Goal: Navigation & Orientation: Find specific page/section

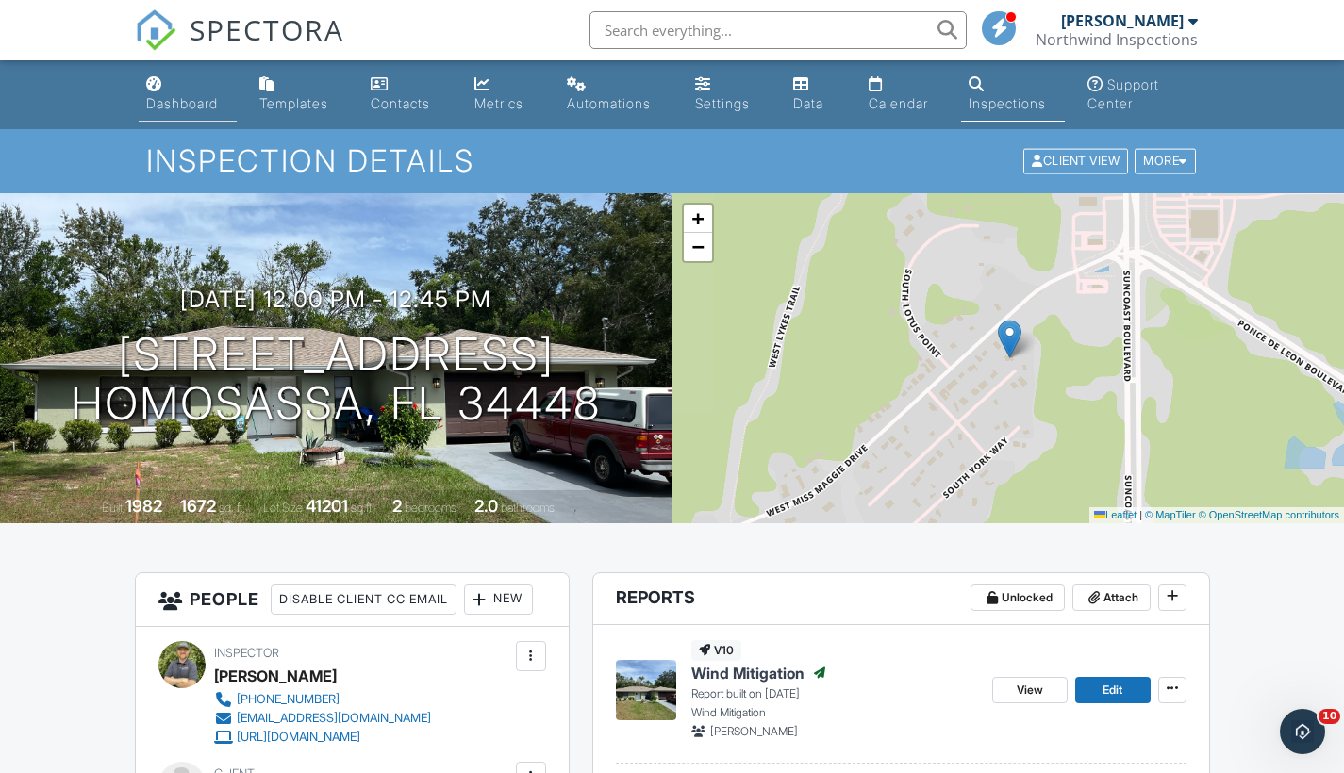
drag, startPoint x: 0, startPoint y: 0, endPoint x: 176, endPoint y: 110, distance: 208.0
click at [176, 110] on div "Dashboard" at bounding box center [182, 103] width 72 height 16
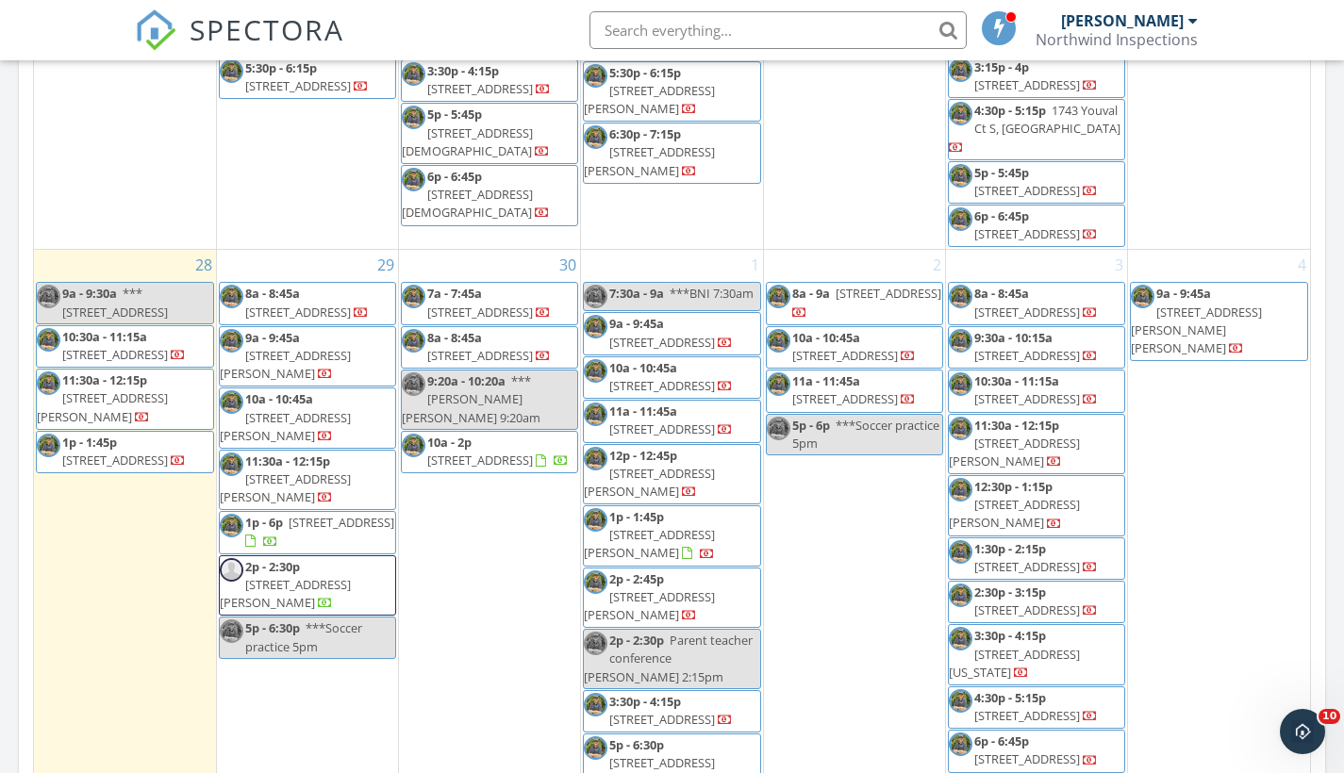
scroll to position [960, 0]
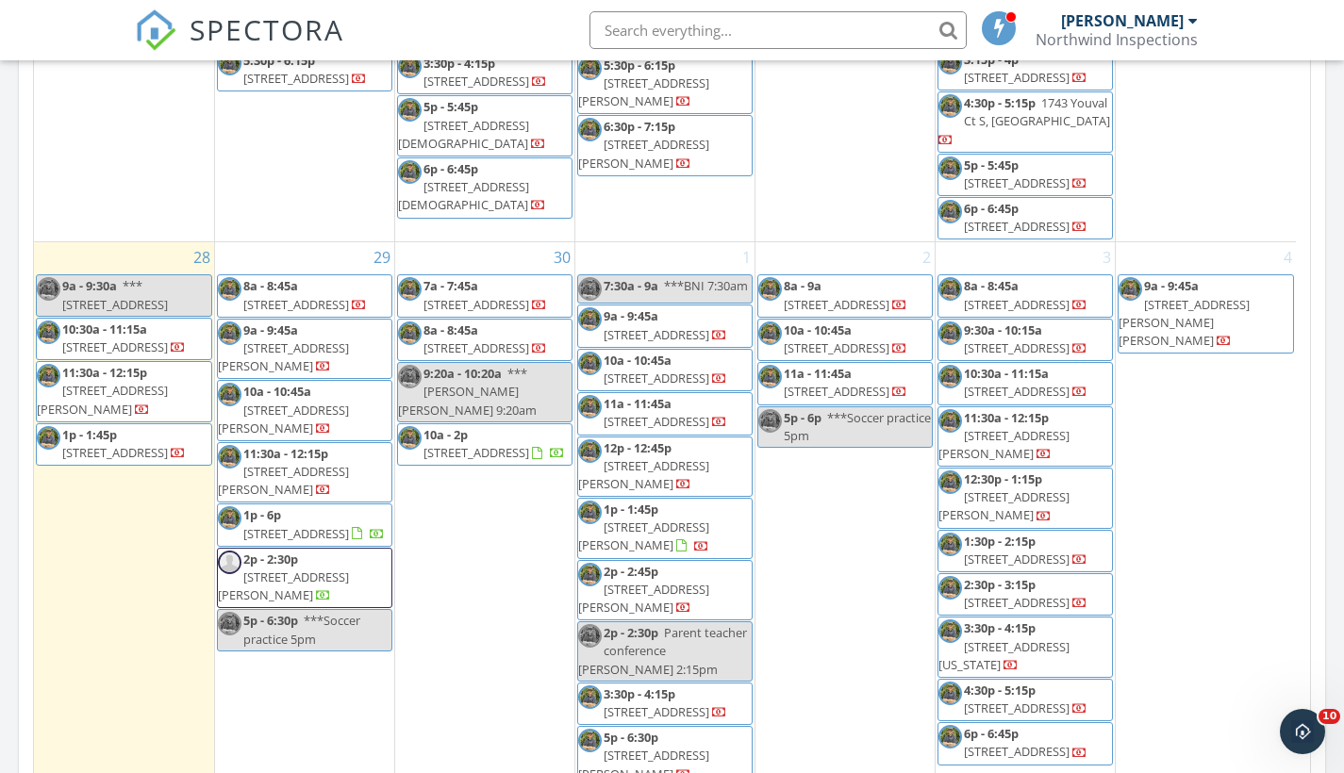
click at [288, 525] on span "[STREET_ADDRESS]" at bounding box center [296, 533] width 106 height 17
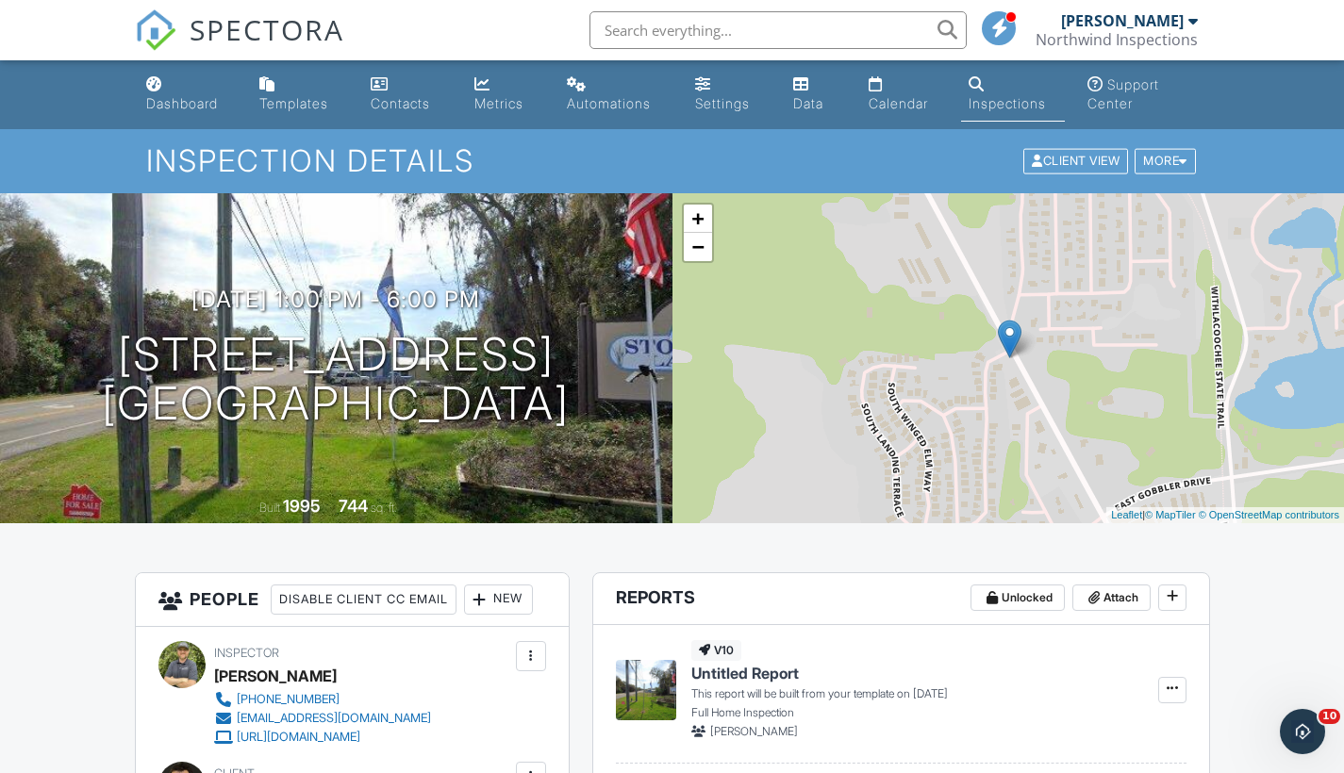
click at [169, 104] on div "Dashboard" at bounding box center [182, 103] width 72 height 16
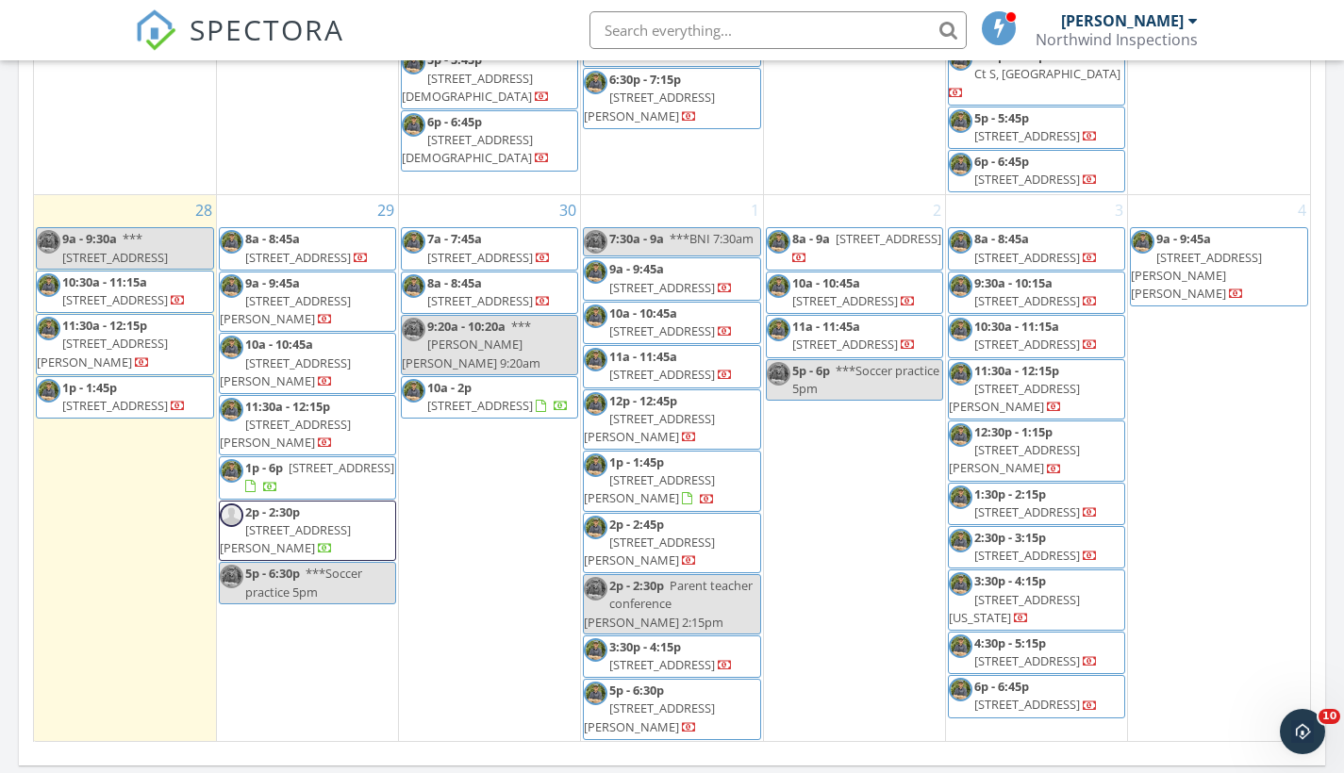
scroll to position [1014, 0]
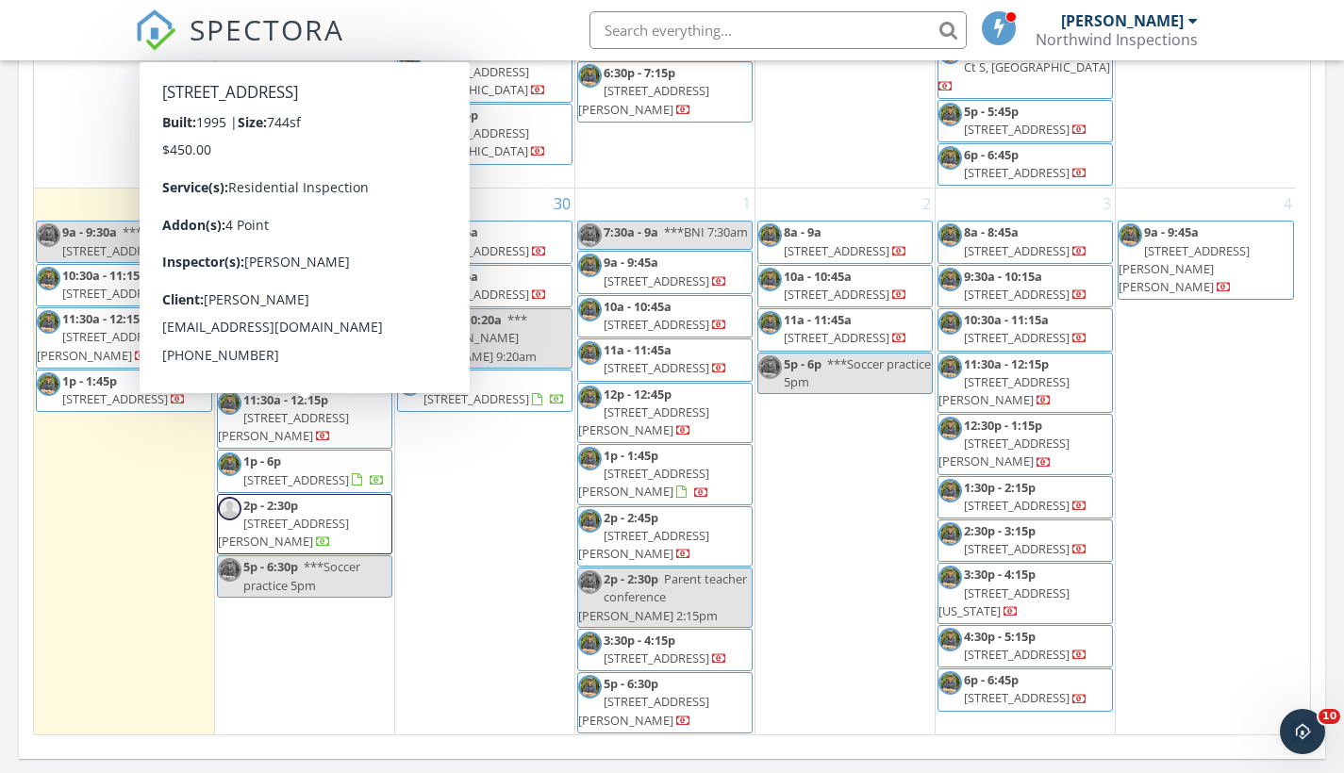
click at [282, 472] on span "5541 S Stoneridge Dr, Inverness 34450" at bounding box center [296, 480] width 106 height 17
